Goal: Information Seeking & Learning: Learn about a topic

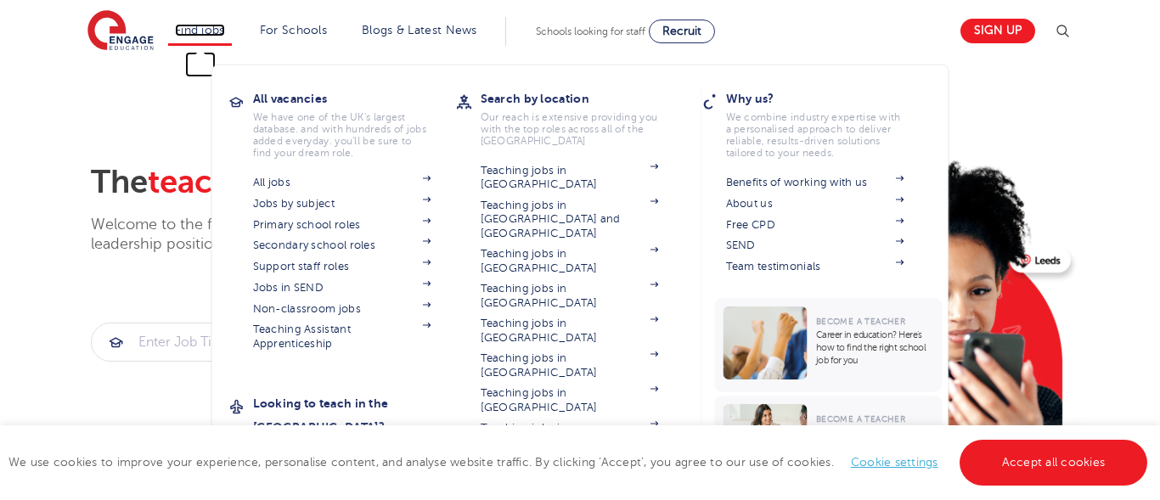
click at [201, 36] on link "Find jobs" at bounding box center [200, 30] width 50 height 13
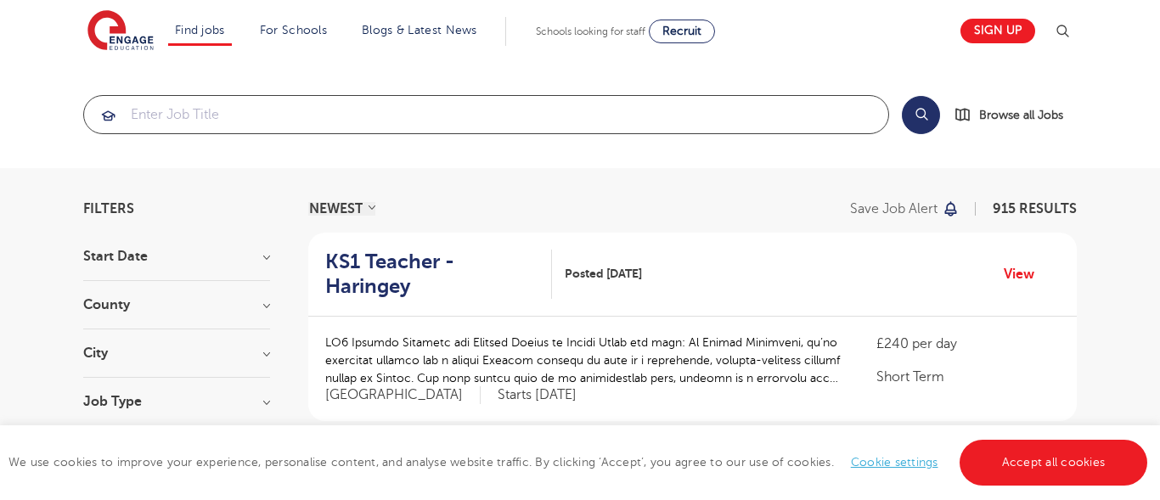
click at [210, 110] on input "search" at bounding box center [486, 114] width 804 height 37
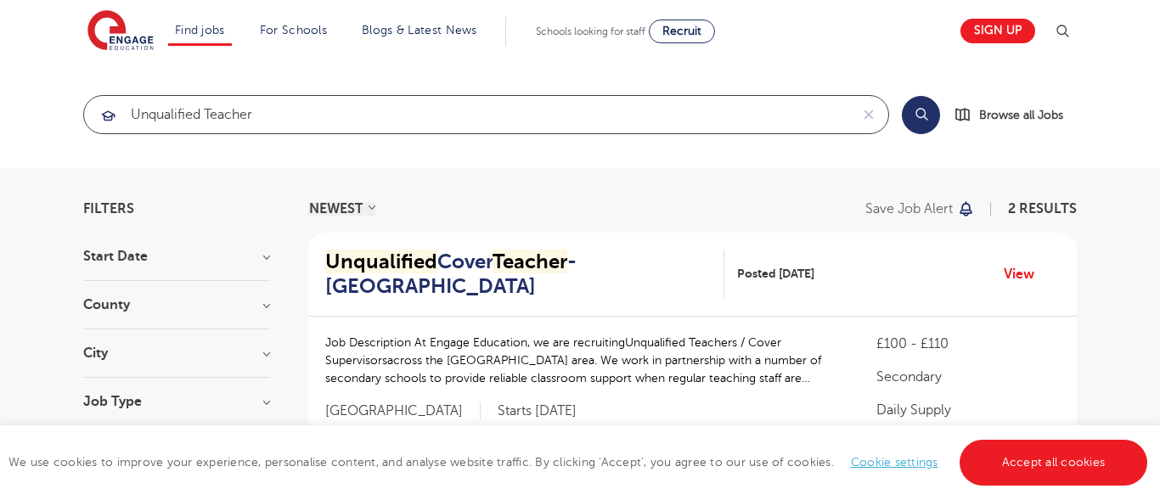
type input "unqualified teacher"
click at [1100, 284] on div "Filters Start Date [DATE] Show more County [GEOGRAPHIC_DATA] 1 [GEOGRAPHIC_DATA…" at bounding box center [580, 504] width 1160 height 673
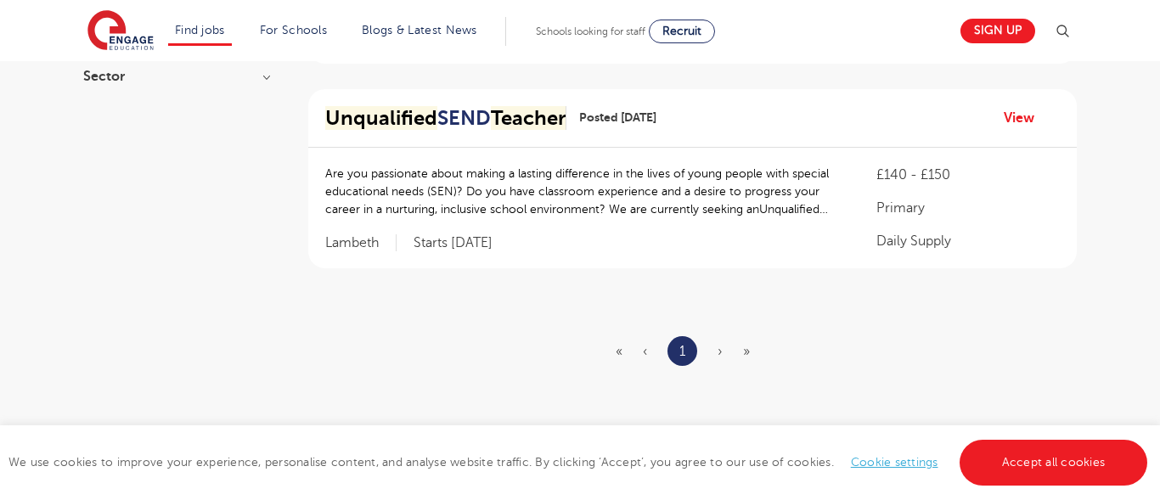
scroll to position [340, 0]
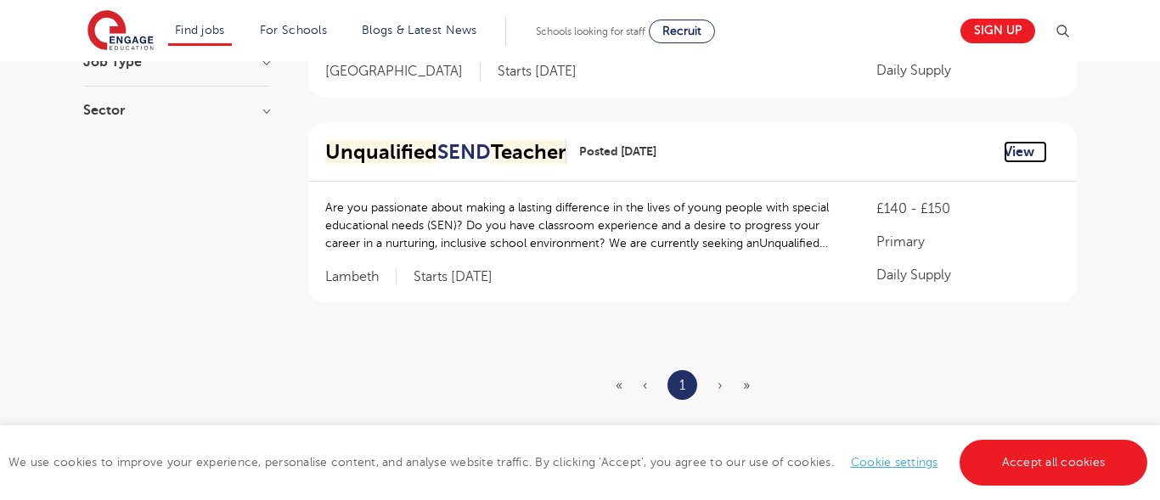
click at [1021, 155] on link "View" at bounding box center [1025, 152] width 43 height 22
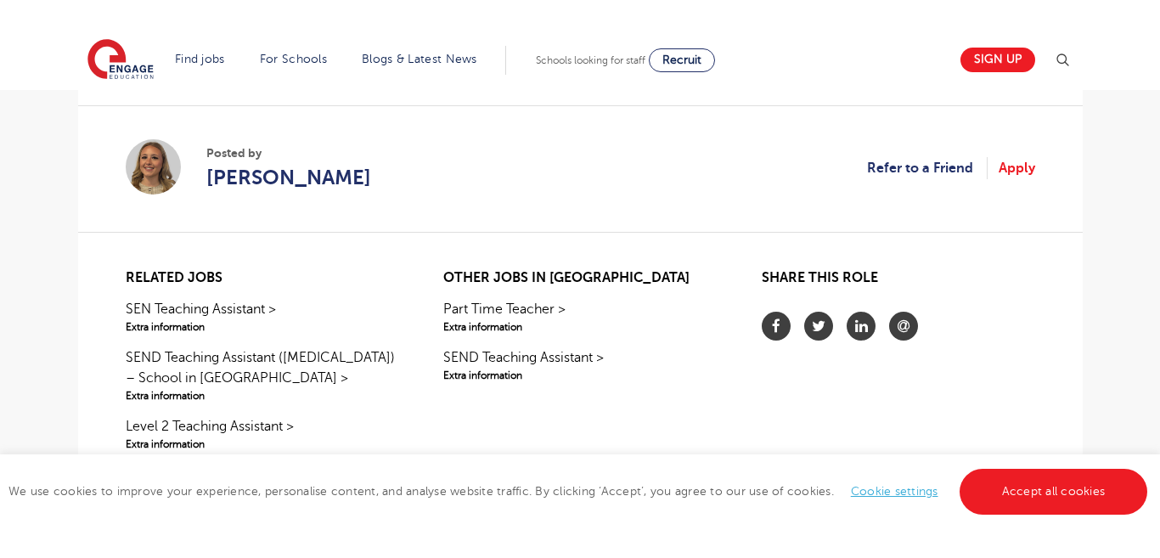
scroll to position [1494, 0]
